Goal: Complete application form

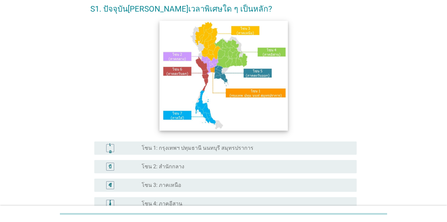
scroll to position [66, 0]
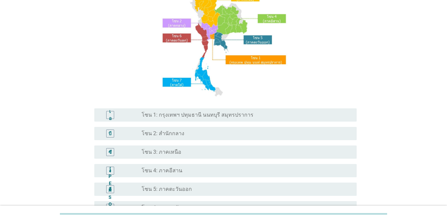
click at [161, 115] on font "โซน 1: กรุงเทพฯ ปทุมธานี นนทบุรี สมุทรปราการ" at bounding box center [198, 115] width 112 height 6
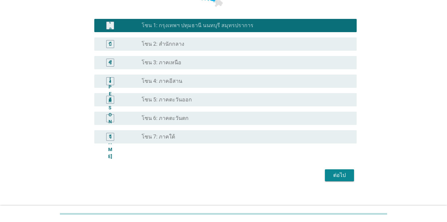
scroll to position [163, 0]
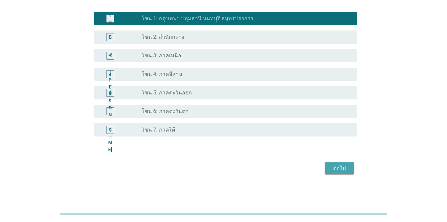
click at [335, 171] on font "ต่อไป" at bounding box center [339, 168] width 13 height 6
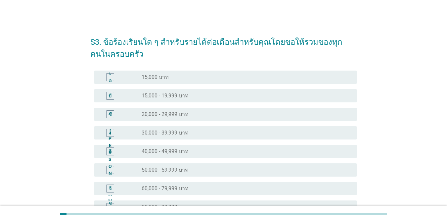
click at [174, 134] on font "30,000 - 39,999 บาท" at bounding box center [165, 132] width 47 height 6
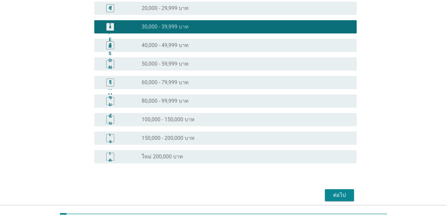
scroll to position [132, 0]
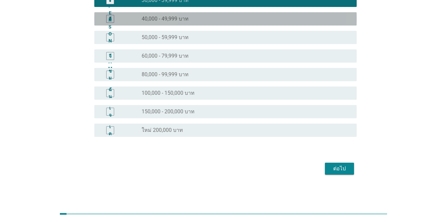
click at [152, 20] on font "40,000 - 49,999 บาท" at bounding box center [165, 19] width 47 height 6
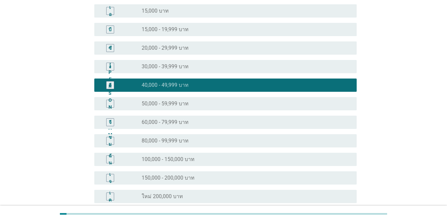
scroll to position [99, 0]
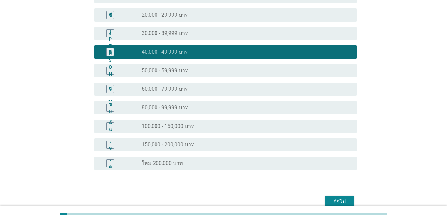
click at [345, 200] on font "ต่อไป" at bounding box center [339, 201] width 13 height 6
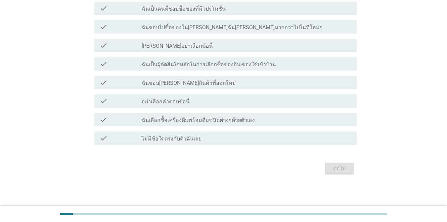
scroll to position [0, 0]
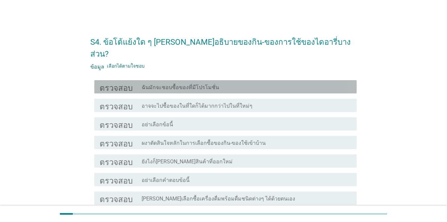
click at [171, 84] on font "ฉันมักจะชอบซื้อของที่มีโปรโมชั่น" at bounding box center [180, 87] width 77 height 6
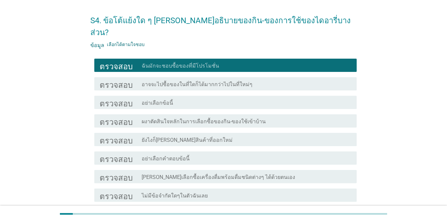
scroll to position [33, 0]
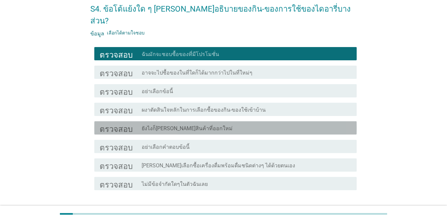
click at [216, 124] on div "โครงร่างกล่องกาเครื่องหมายว่าง ยังไงก็[PERSON_NAME]สินค้าที่ออกใหม่" at bounding box center [247, 128] width 210 height 8
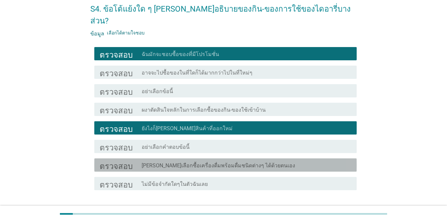
click at [211, 162] on font "[PERSON_NAME]เลือกซื้อเครื่องดื่มพร้อมดื่มชนิดต่างๆ ได้ด้วยตนเอง" at bounding box center [219, 165] width 154 height 6
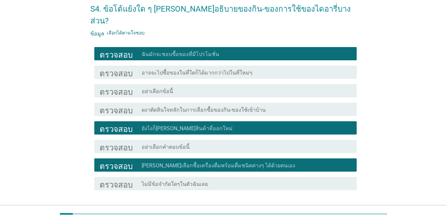
click at [187, 107] on font "ผงาตัดสินใจหลักในการเลือกซื้อของกิน-ของใช้เข้าบ้าน" at bounding box center [204, 110] width 124 height 6
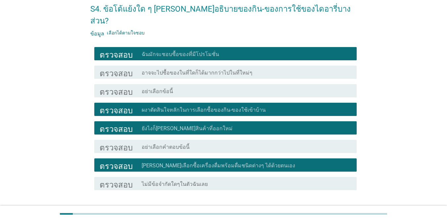
click at [333, 211] on font "ต่อไป" at bounding box center [339, 214] width 13 height 6
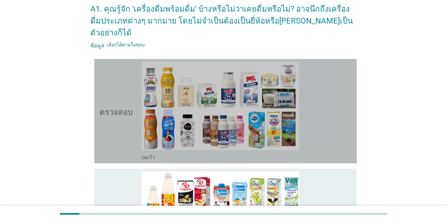
click at [127, 107] on font "ตรวจสอบ" at bounding box center [116, 111] width 33 height 8
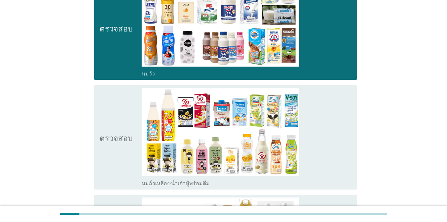
scroll to position [132, 0]
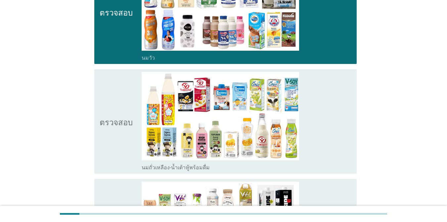
click at [122, 84] on icon "ตรวจสอบ" at bounding box center [116, 121] width 33 height 99
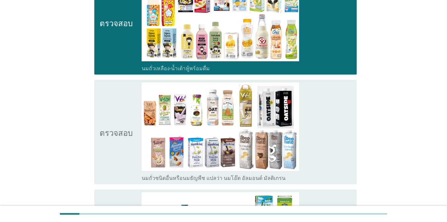
scroll to position [232, 0]
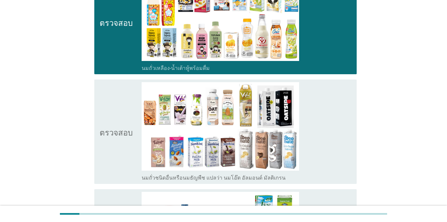
click at [121, 85] on icon "ตรวจสอบ" at bounding box center [116, 131] width 33 height 99
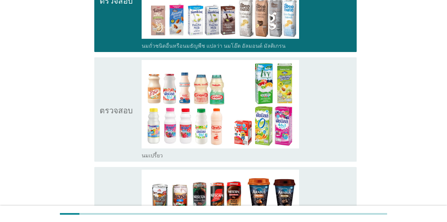
scroll to position [364, 0]
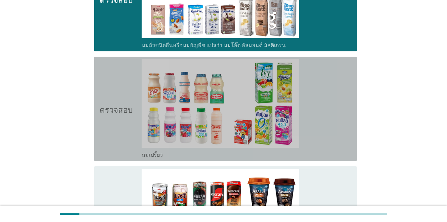
click at [119, 72] on icon "ตรวจสอบ" at bounding box center [116, 108] width 33 height 99
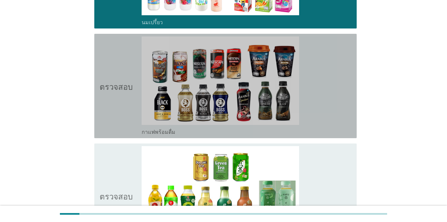
click at [116, 64] on icon "ตรวจสอบ" at bounding box center [116, 85] width 33 height 99
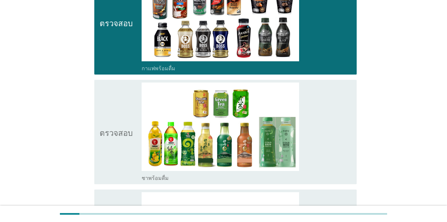
scroll to position [563, 0]
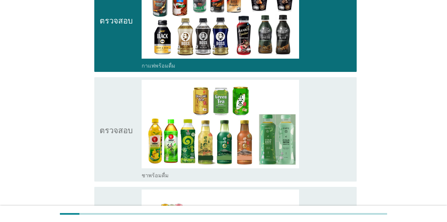
click at [112, 80] on icon "ตรวจสอบ" at bounding box center [116, 129] width 33 height 99
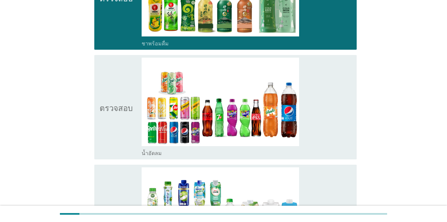
scroll to position [695, 0]
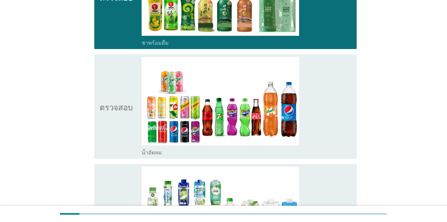
click at [109, 70] on icon "ตรวจสอบ" at bounding box center [116, 106] width 33 height 99
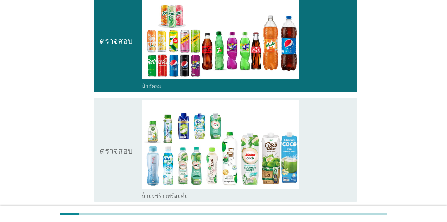
scroll to position [795, 0]
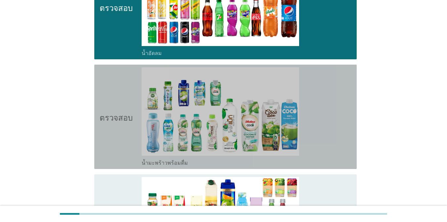
click at [110, 78] on icon "ตรวจสอบ" at bounding box center [116, 116] width 33 height 99
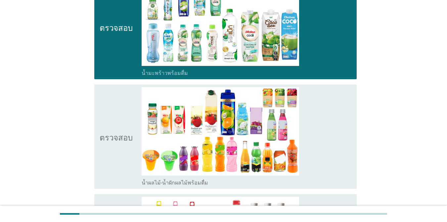
scroll to position [894, 0]
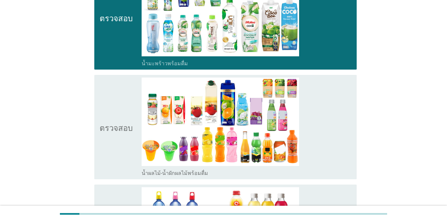
click at [110, 87] on icon "ตรวจสอบ" at bounding box center [116, 126] width 33 height 99
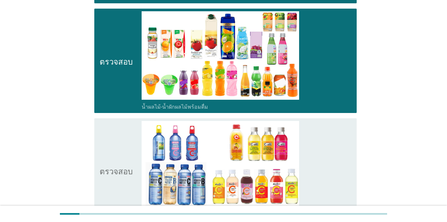
scroll to position [993, 0]
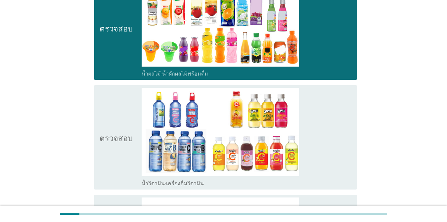
click at [113, 110] on icon "ตรวจสอบ" at bounding box center [116, 137] width 33 height 99
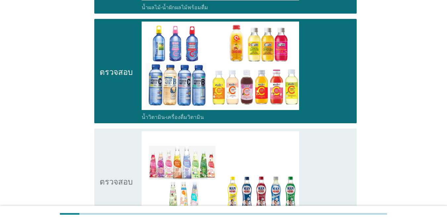
scroll to position [1093, 0]
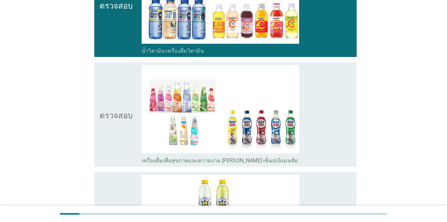
click at [111, 87] on icon "ตรวจสอบ" at bounding box center [116, 114] width 33 height 99
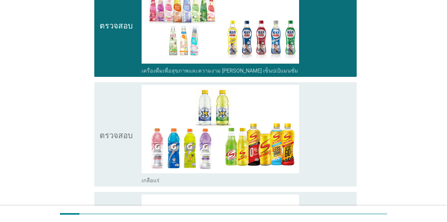
scroll to position [1258, 0]
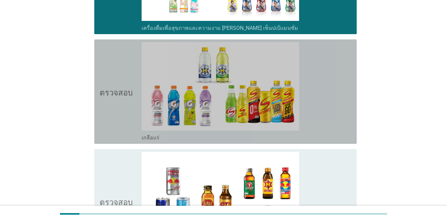
click at [106, 63] on icon "ตรวจสอบ" at bounding box center [116, 91] width 33 height 99
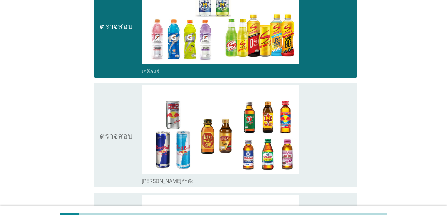
scroll to position [1358, 0]
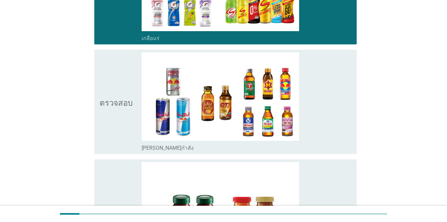
click at [106, 79] on icon "ตรวจสอบ" at bounding box center [116, 101] width 33 height 99
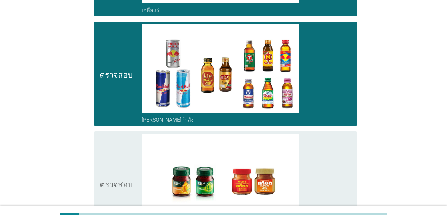
scroll to position [1457, 0]
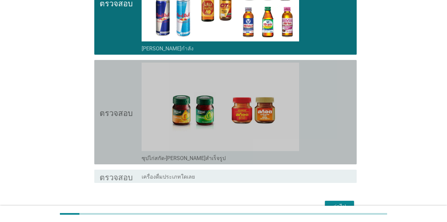
click at [111, 78] on icon "ตรวจสอบ" at bounding box center [116, 112] width 33 height 99
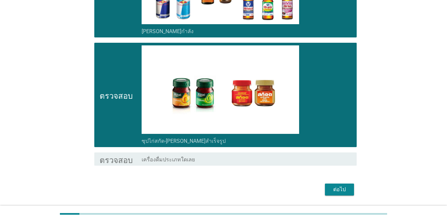
scroll to position [1483, 0]
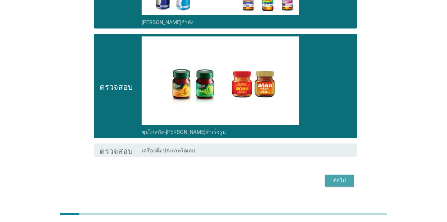
click at [338, 177] on font "ต่อไป" at bounding box center [339, 180] width 13 height 6
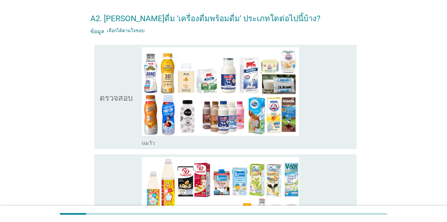
scroll to position [33, 0]
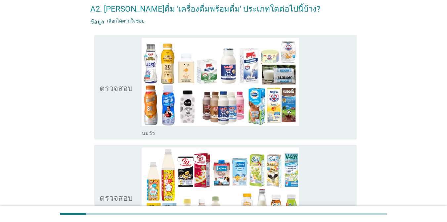
click at [120, 101] on icon "ตรวจสอบ" at bounding box center [116, 87] width 33 height 99
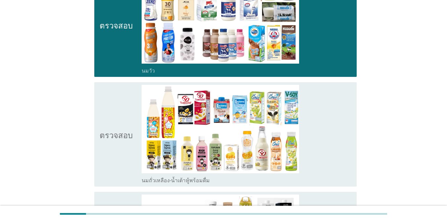
scroll to position [99, 0]
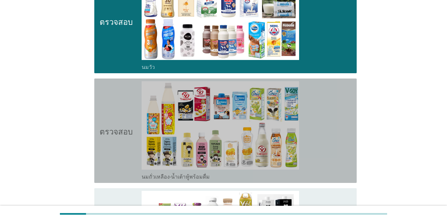
click at [124, 100] on icon "ตรวจสอบ" at bounding box center [116, 130] width 33 height 99
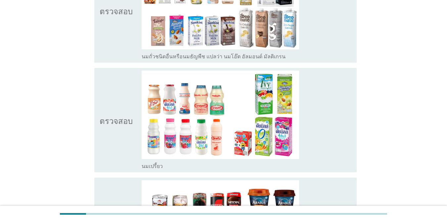
scroll to position [331, 0]
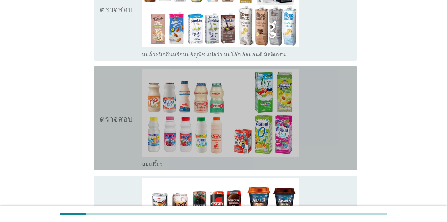
click at [126, 102] on icon "ตรวจสอบ" at bounding box center [116, 118] width 33 height 99
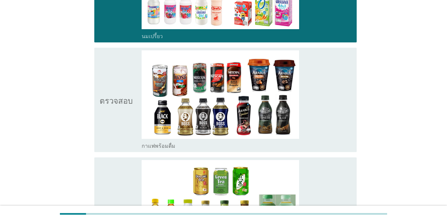
scroll to position [464, 0]
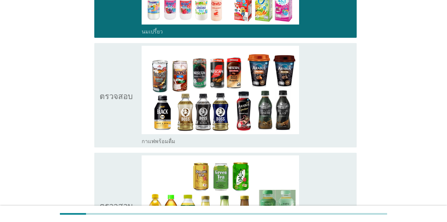
click at [124, 81] on icon "ตรวจสอบ" at bounding box center [116, 95] width 33 height 99
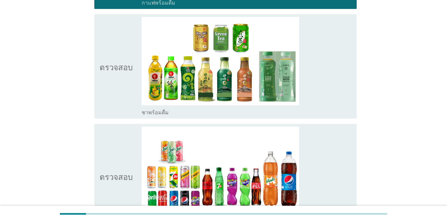
scroll to position [629, 0]
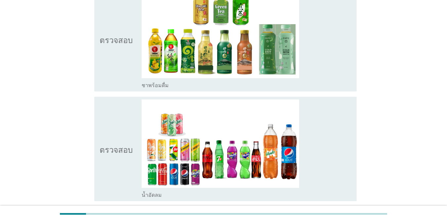
click at [120, 61] on icon "ตรวจสอบ" at bounding box center [116, 39] width 33 height 99
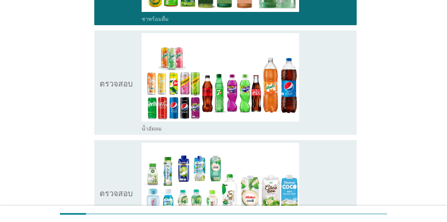
click at [114, 69] on icon "ตรวจสอบ" at bounding box center [116, 82] width 33 height 99
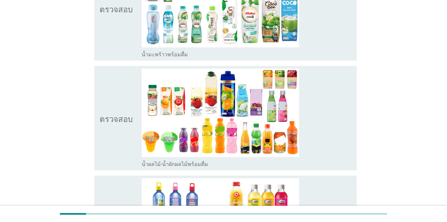
scroll to position [894, 0]
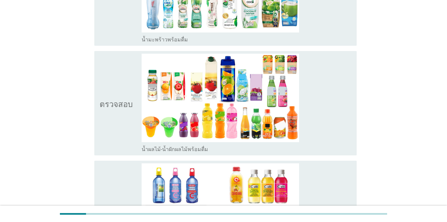
click at [114, 81] on icon "ตรวจสอบ" at bounding box center [116, 103] width 33 height 99
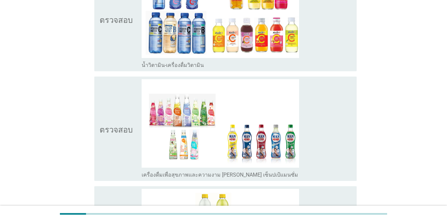
scroll to position [1093, 0]
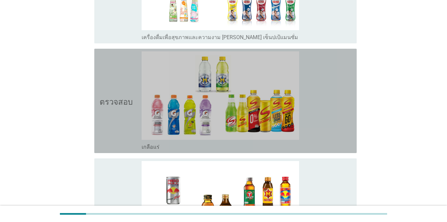
click at [114, 81] on icon "ตรวจสอบ" at bounding box center [116, 100] width 33 height 99
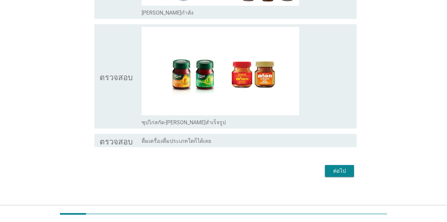
scroll to position [1471, 0]
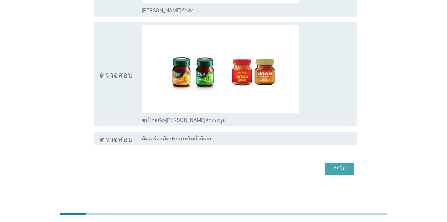
click at [333, 168] on div "ต่อไป" at bounding box center [339, 169] width 19 height 8
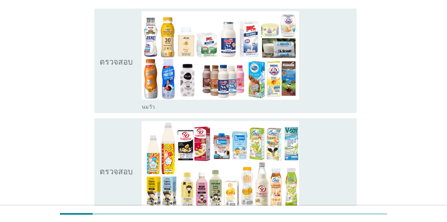
scroll to position [66, 0]
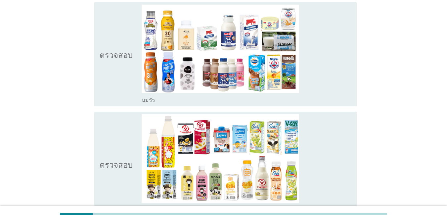
click at [132, 61] on div "ตรวจสอบ" at bounding box center [121, 54] width 42 height 99
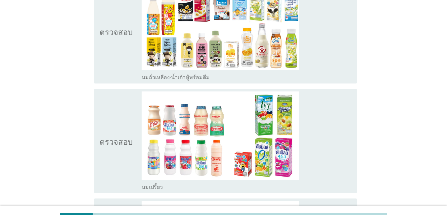
scroll to position [232, 0]
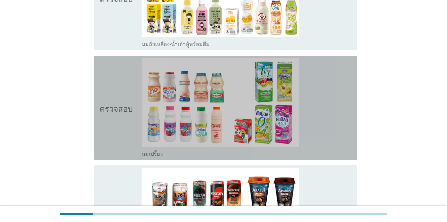
click at [108, 97] on icon "ตรวจสอบ" at bounding box center [116, 107] width 33 height 99
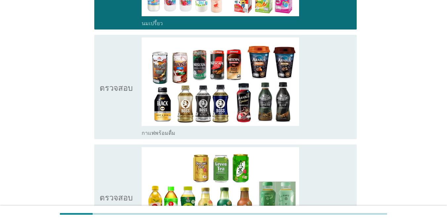
scroll to position [364, 0]
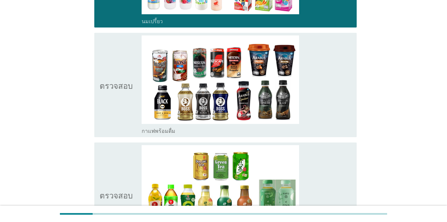
click at [119, 63] on icon "ตรวจสอบ" at bounding box center [116, 84] width 33 height 99
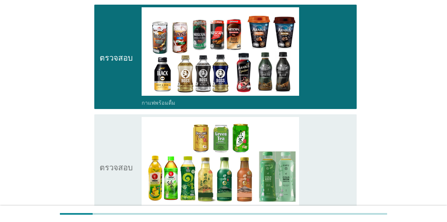
scroll to position [430, 0]
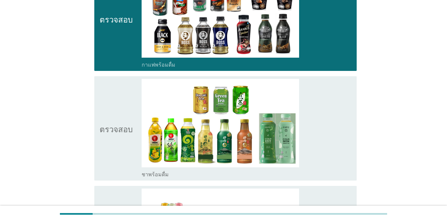
click at [125, 102] on icon "ตรวจสอบ" at bounding box center [116, 128] width 33 height 99
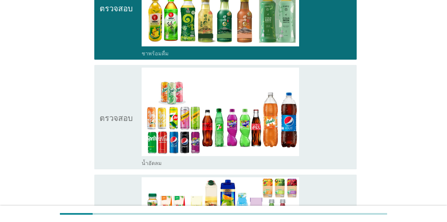
scroll to position [563, 0]
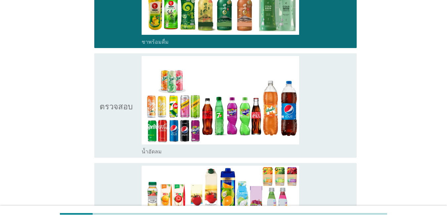
click at [125, 96] on icon "ตรวจสอบ" at bounding box center [116, 105] width 33 height 99
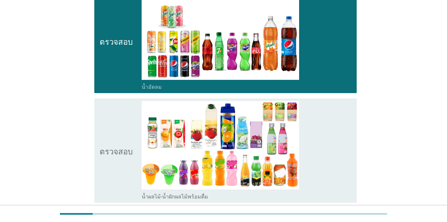
scroll to position [629, 0]
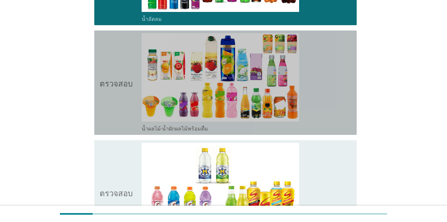
click at [122, 79] on font "ตรวจสอบ" at bounding box center [116, 82] width 33 height 8
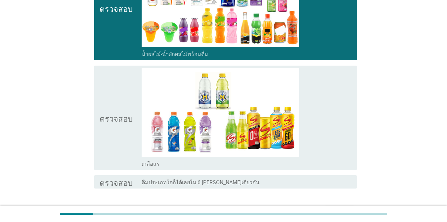
scroll to position [795, 0]
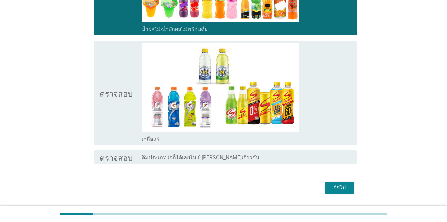
click at [122, 80] on icon "ตรวจสอบ" at bounding box center [116, 92] width 33 height 99
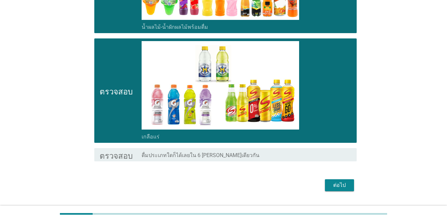
scroll to position [814, 0]
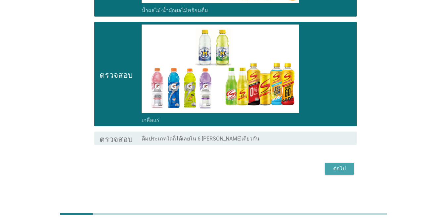
click at [338, 166] on font "ต่อไป" at bounding box center [339, 168] width 13 height 6
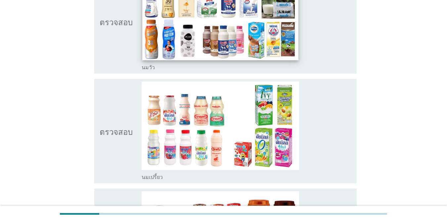
scroll to position [99, 0]
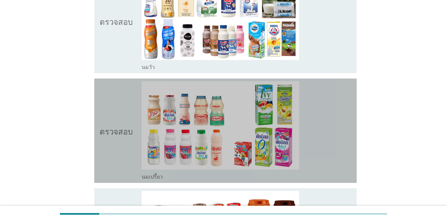
click at [127, 115] on icon "ตรวจสอบ" at bounding box center [116, 130] width 33 height 99
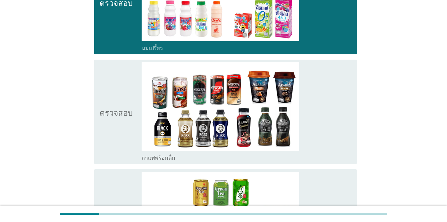
scroll to position [232, 0]
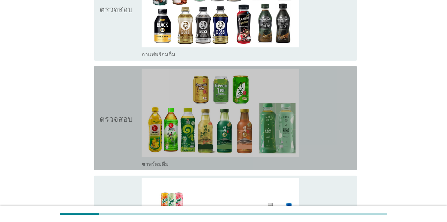
click at [134, 99] on div "ตรวจสอบ" at bounding box center [121, 118] width 42 height 99
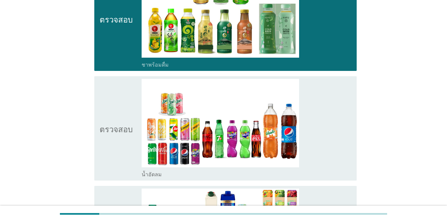
click at [131, 99] on div "ตรวจสอบ" at bounding box center [121, 128] width 42 height 99
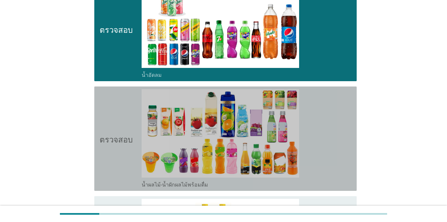
click at [130, 117] on icon "ตรวจสอบ" at bounding box center [116, 138] width 33 height 99
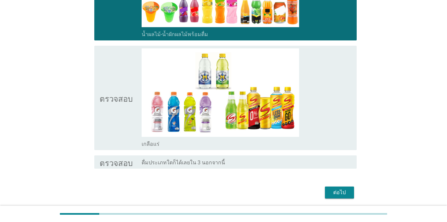
scroll to position [695, 0]
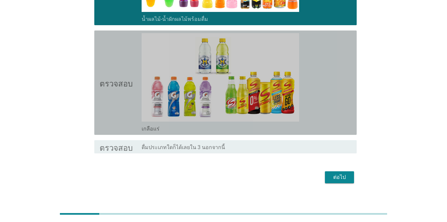
click at [119, 96] on icon "ตรวจสอบ" at bounding box center [116, 82] width 33 height 99
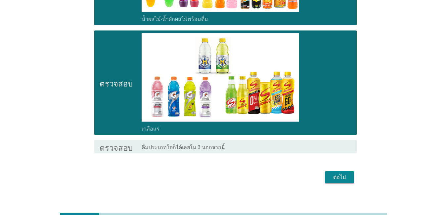
click at [345, 178] on font "ต่อไป" at bounding box center [339, 177] width 13 height 6
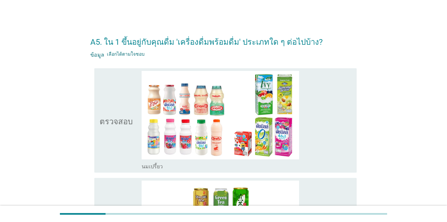
scroll to position [33, 0]
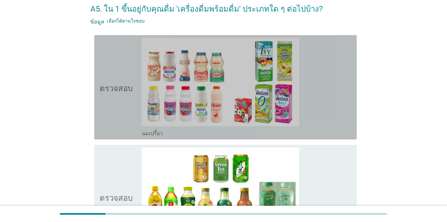
click at [117, 70] on icon "ตรวจสอบ" at bounding box center [116, 87] width 33 height 99
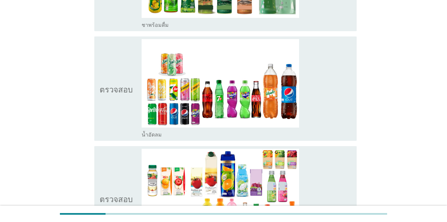
scroll to position [265, 0]
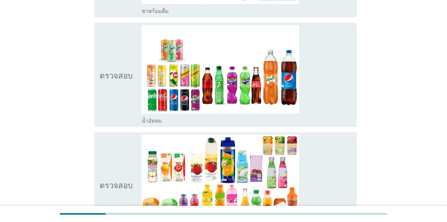
click at [122, 66] on icon "ตรวจสอบ" at bounding box center [116, 74] width 33 height 99
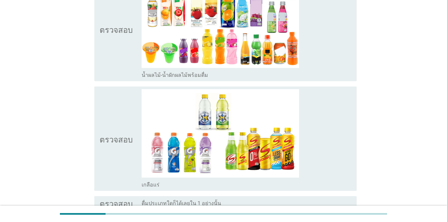
scroll to position [464, 0]
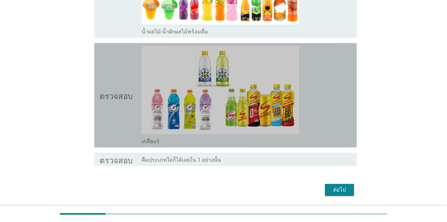
click at [122, 88] on icon "ตรวจสอบ" at bounding box center [116, 95] width 33 height 99
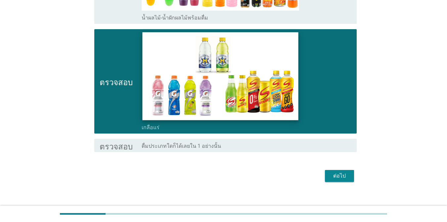
scroll to position [485, 0]
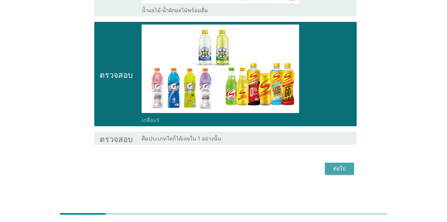
click at [337, 169] on font "ต่อไป" at bounding box center [339, 168] width 13 height 6
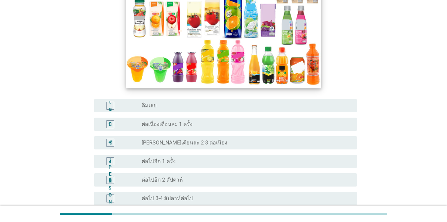
scroll to position [132, 0]
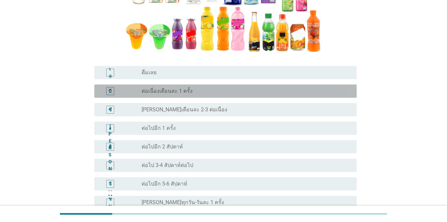
click at [233, 88] on div "ปุ่มวิทยุ[PERSON_NAME]เลือก ต่อเนื่องเดือนละ 1 ครั้ง" at bounding box center [244, 91] width 205 height 7
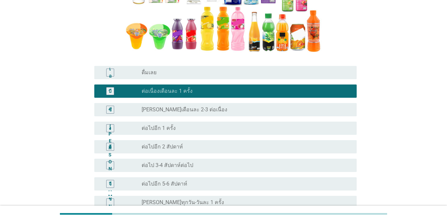
scroll to position [166, 0]
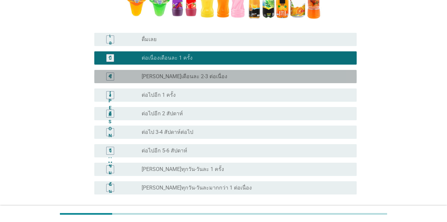
click at [221, 73] on div "ปุ่มวิทยุ[PERSON_NAME]เลือก [PERSON_NAME]เดือนละ 2-3 ต่อเนื่อง" at bounding box center [244, 76] width 205 height 7
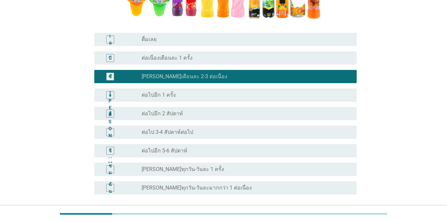
scroll to position [212, 0]
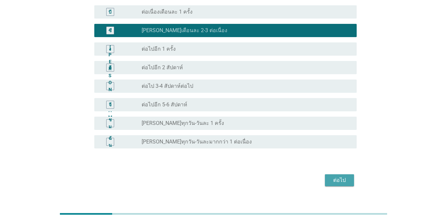
click at [335, 174] on button "ต่อไป" at bounding box center [339, 180] width 29 height 12
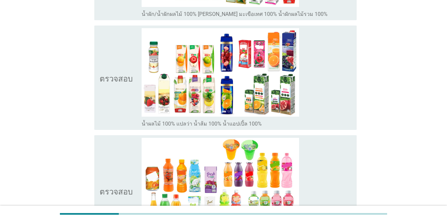
scroll to position [166, 0]
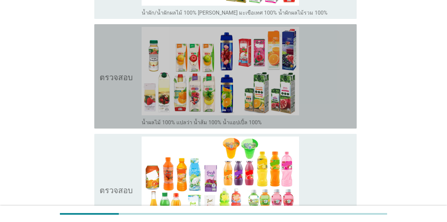
click at [116, 81] on icon "ตรวจสอบ" at bounding box center [116, 76] width 33 height 99
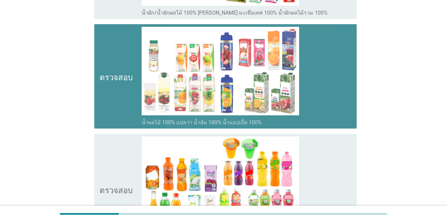
click at [119, 75] on font "ตรวจสอบ" at bounding box center [116, 76] width 33 height 8
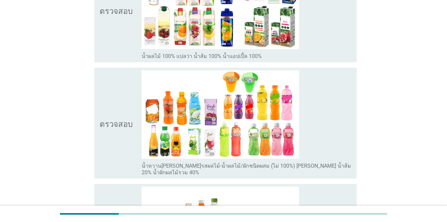
click at [125, 98] on icon "ตรวจสอบ" at bounding box center [116, 123] width 33 height 106
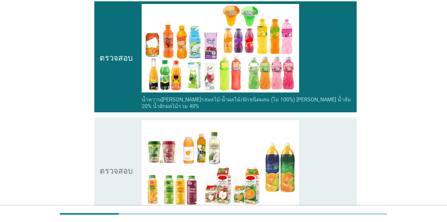
scroll to position [364, 0]
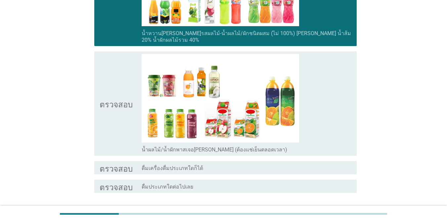
click at [122, 79] on icon "ตรวจสอบ" at bounding box center [116, 103] width 33 height 99
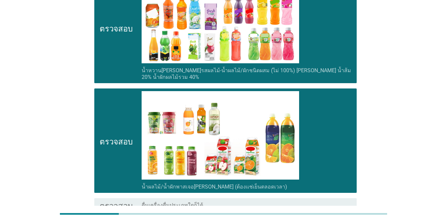
scroll to position [306, 0]
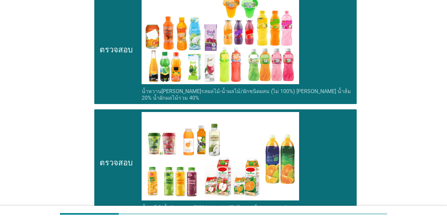
click at [117, 131] on icon "ตรวจสอบ" at bounding box center [116, 161] width 33 height 99
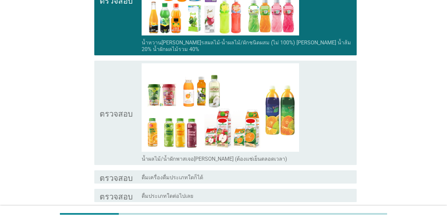
scroll to position [406, 0]
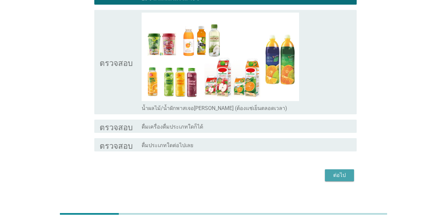
click at [341, 172] on font "ต่อไป" at bounding box center [339, 175] width 13 height 6
